Goal: Information Seeking & Learning: Learn about a topic

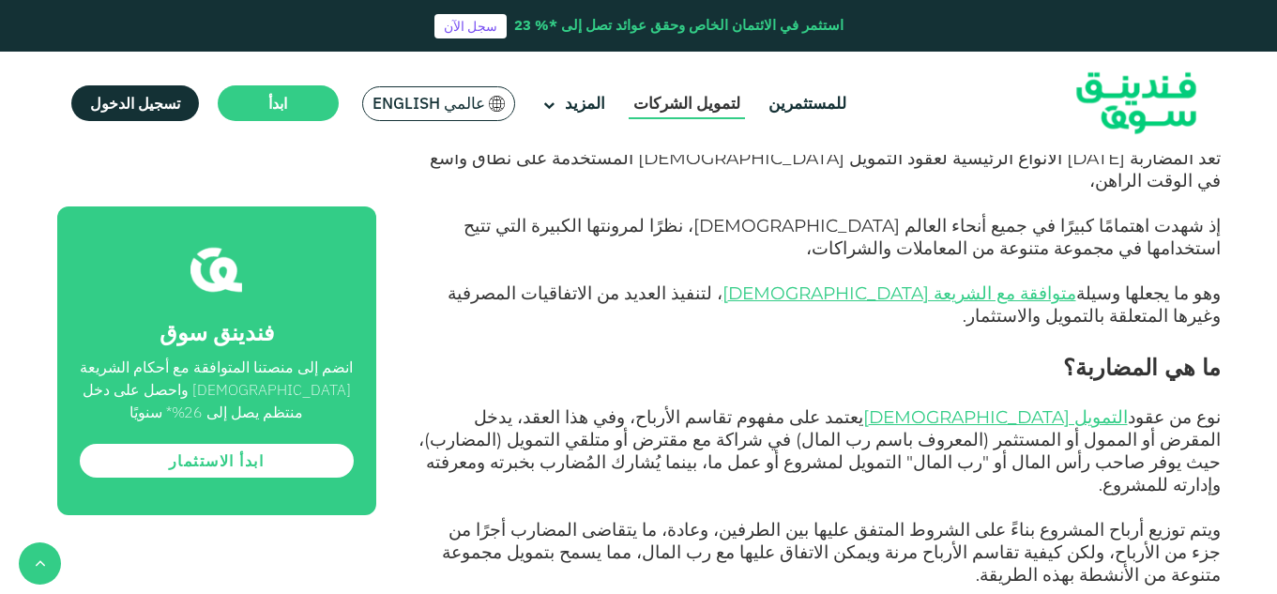
scroll to position [750, 0]
click at [776, 110] on link "للمستثمرين" at bounding box center [807, 103] width 87 height 31
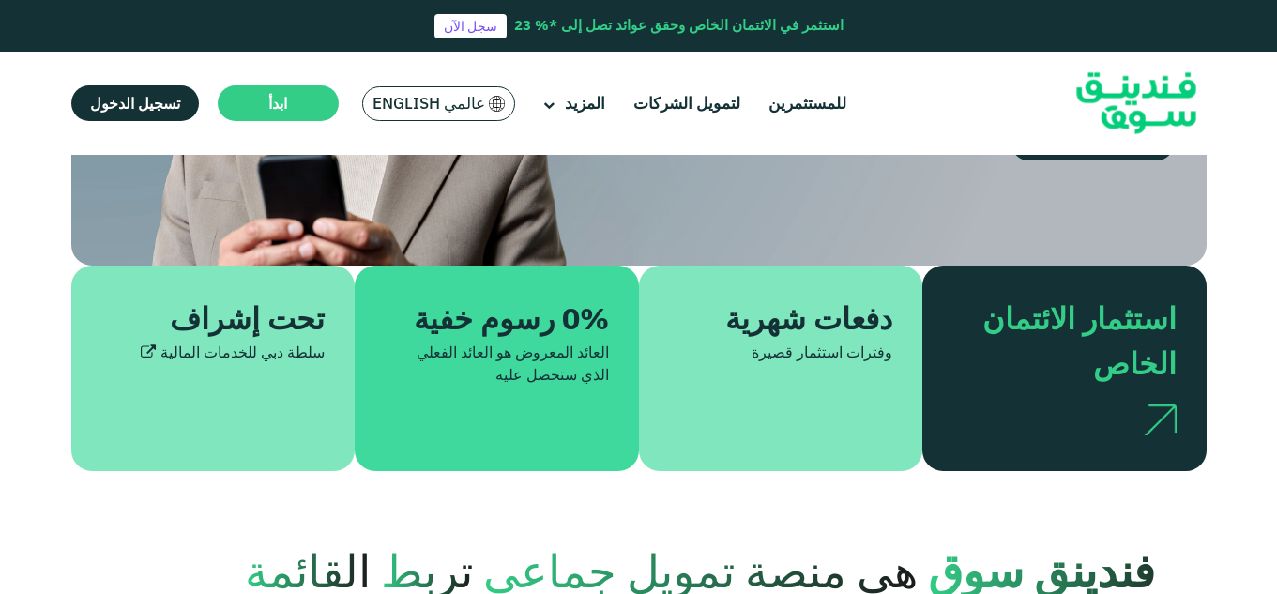
scroll to position [375, 0]
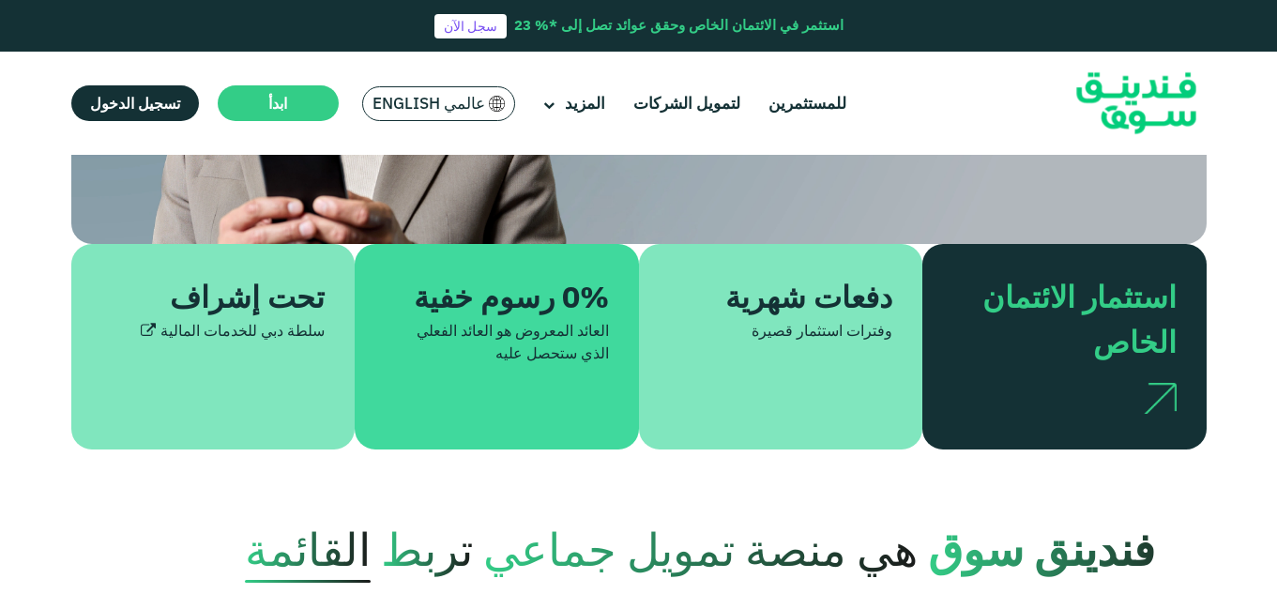
type tc-range-slider "4"
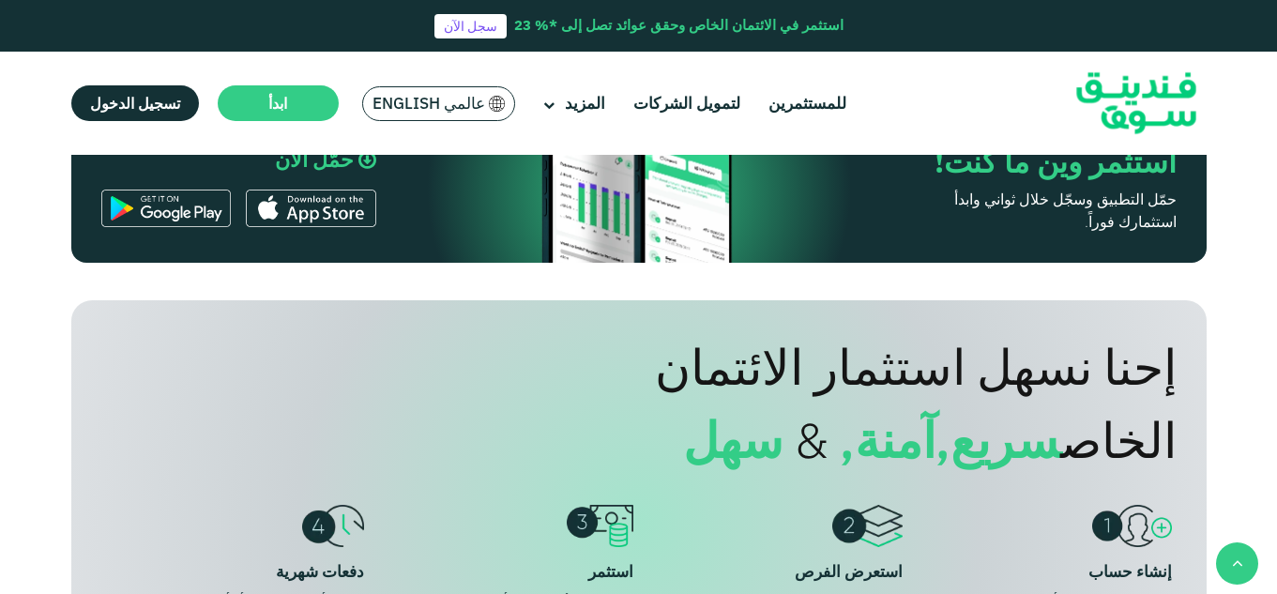
scroll to position [1407, 0]
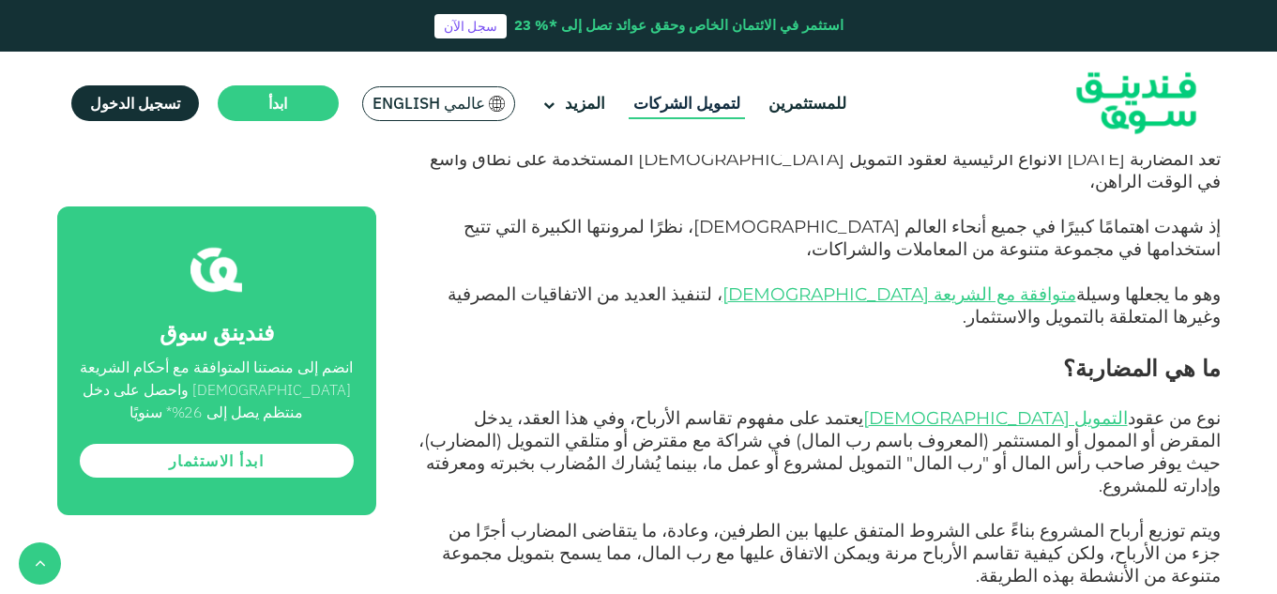
click at [726, 105] on link "لتمويل الشركات" at bounding box center [686, 103] width 116 height 31
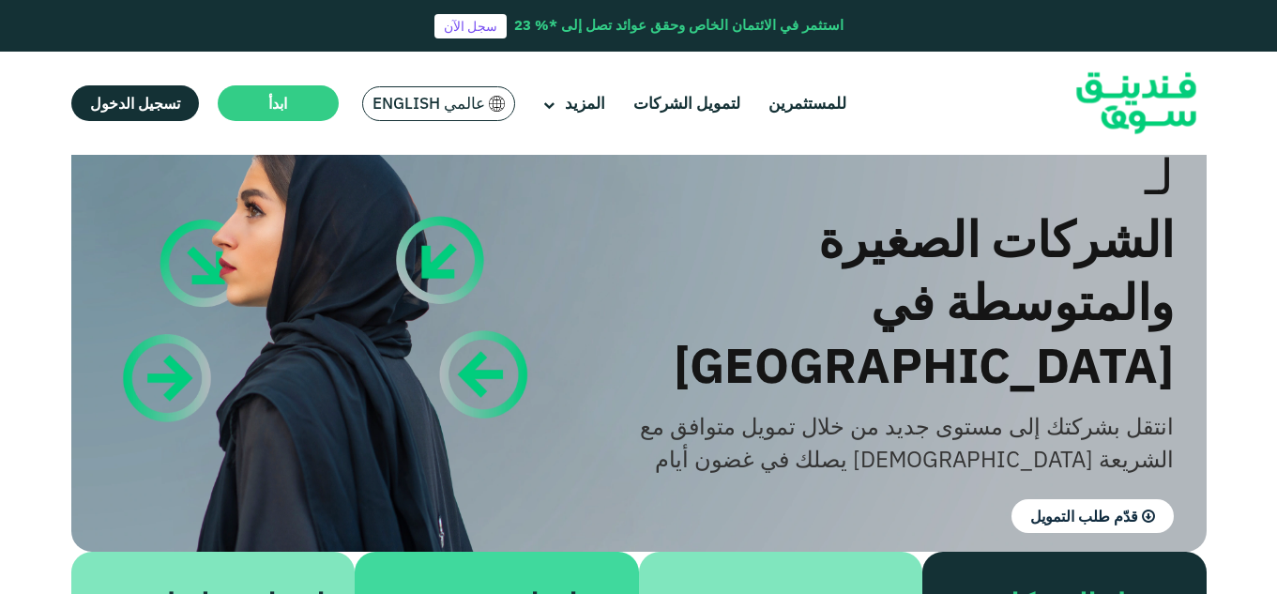
scroll to position [281, 0]
